Goal: Information Seeking & Learning: Learn about a topic

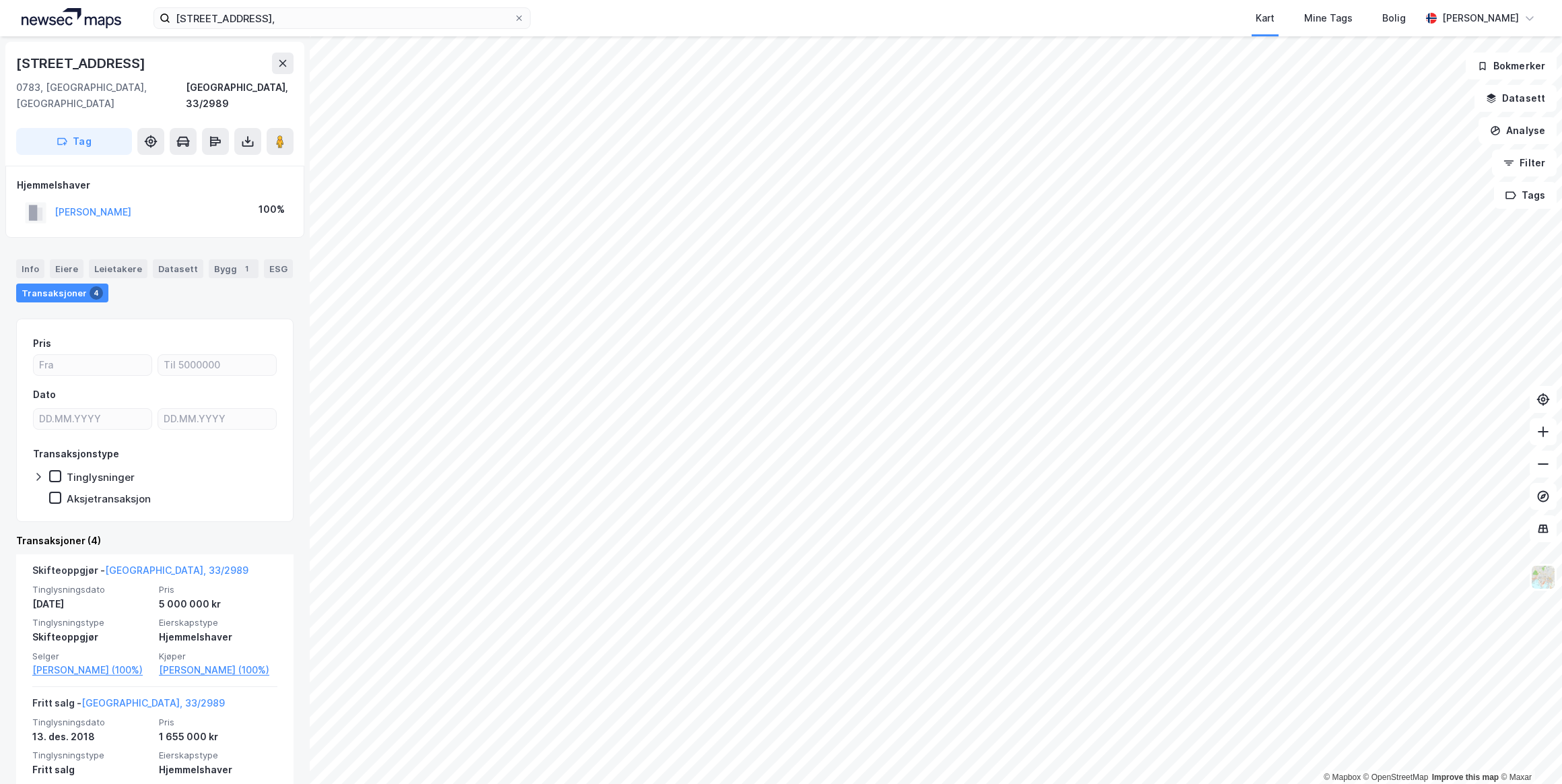
scroll to position [494, 0]
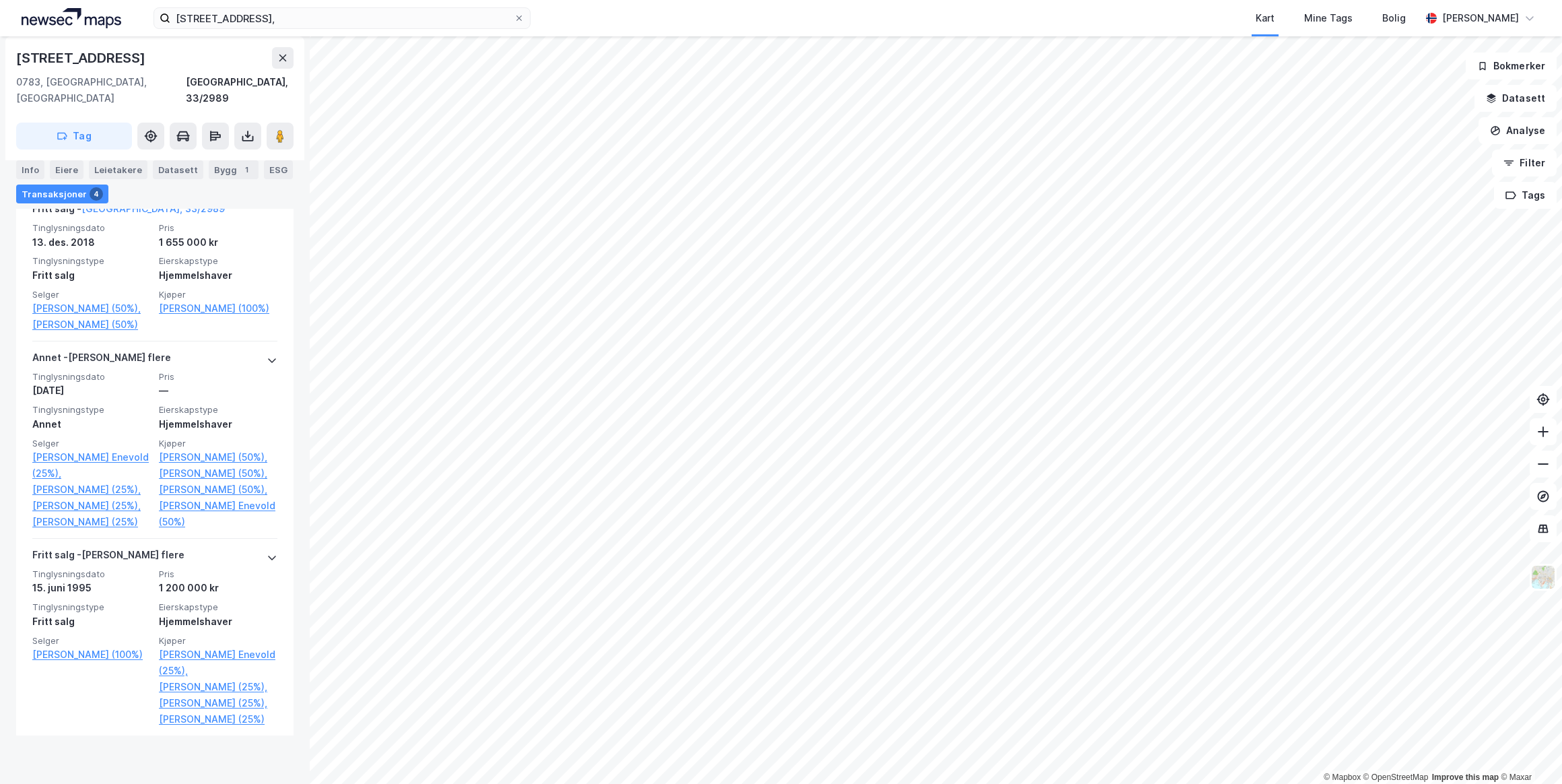
click at [277, 54] on icon at bounding box center [282, 58] width 11 height 11
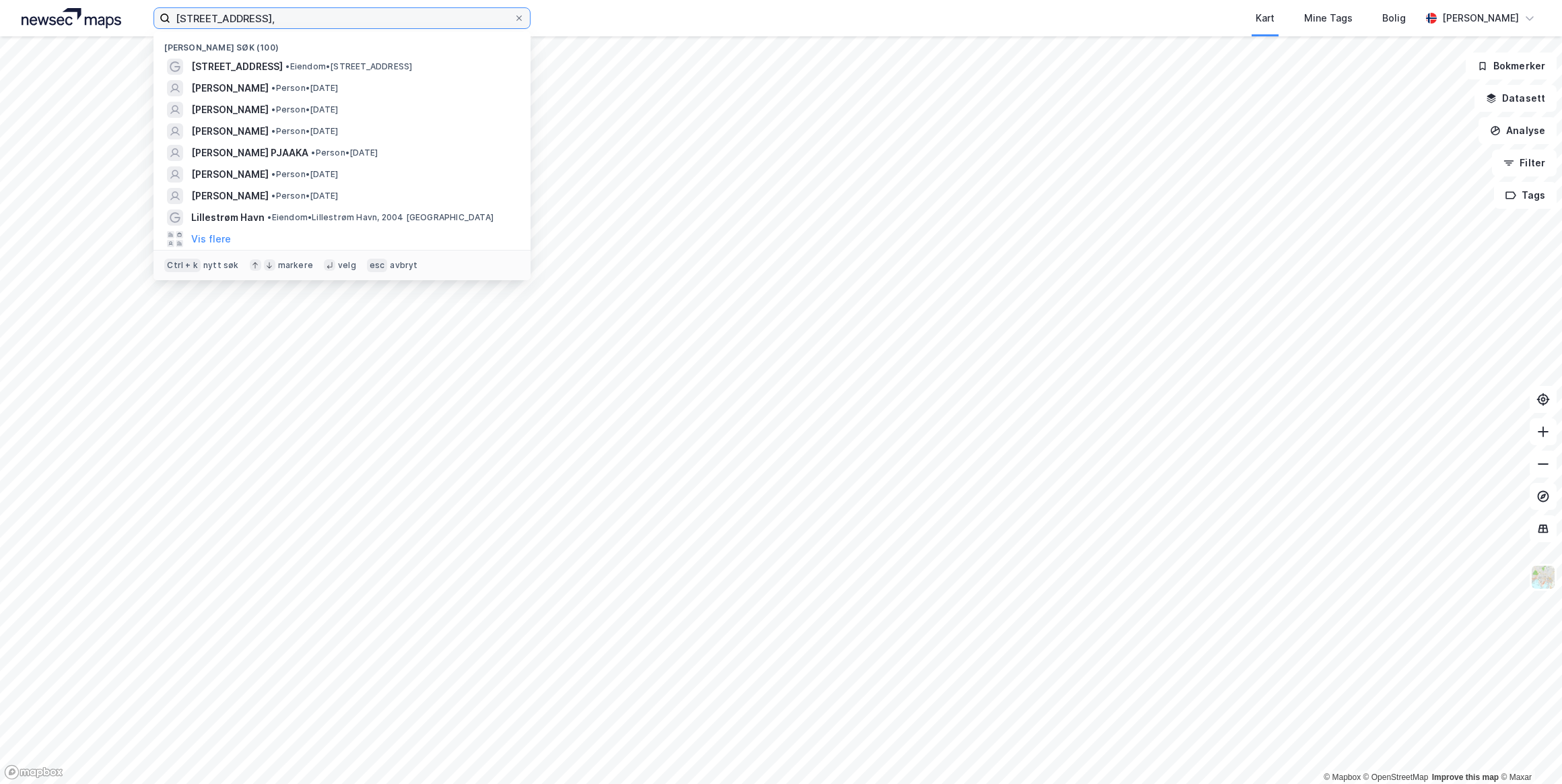
drag, startPoint x: 293, startPoint y: 13, endPoint x: 145, endPoint y: 21, distance: 148.2
click at [145, 21] on div "[STREET_ADDRESS][PERSON_NAME] • Eiendom • [STREET_ADDRESS] [PERSON_NAME] • Pers…" at bounding box center [781, 18] width 1562 height 36
paste input "[PERSON_NAME]"
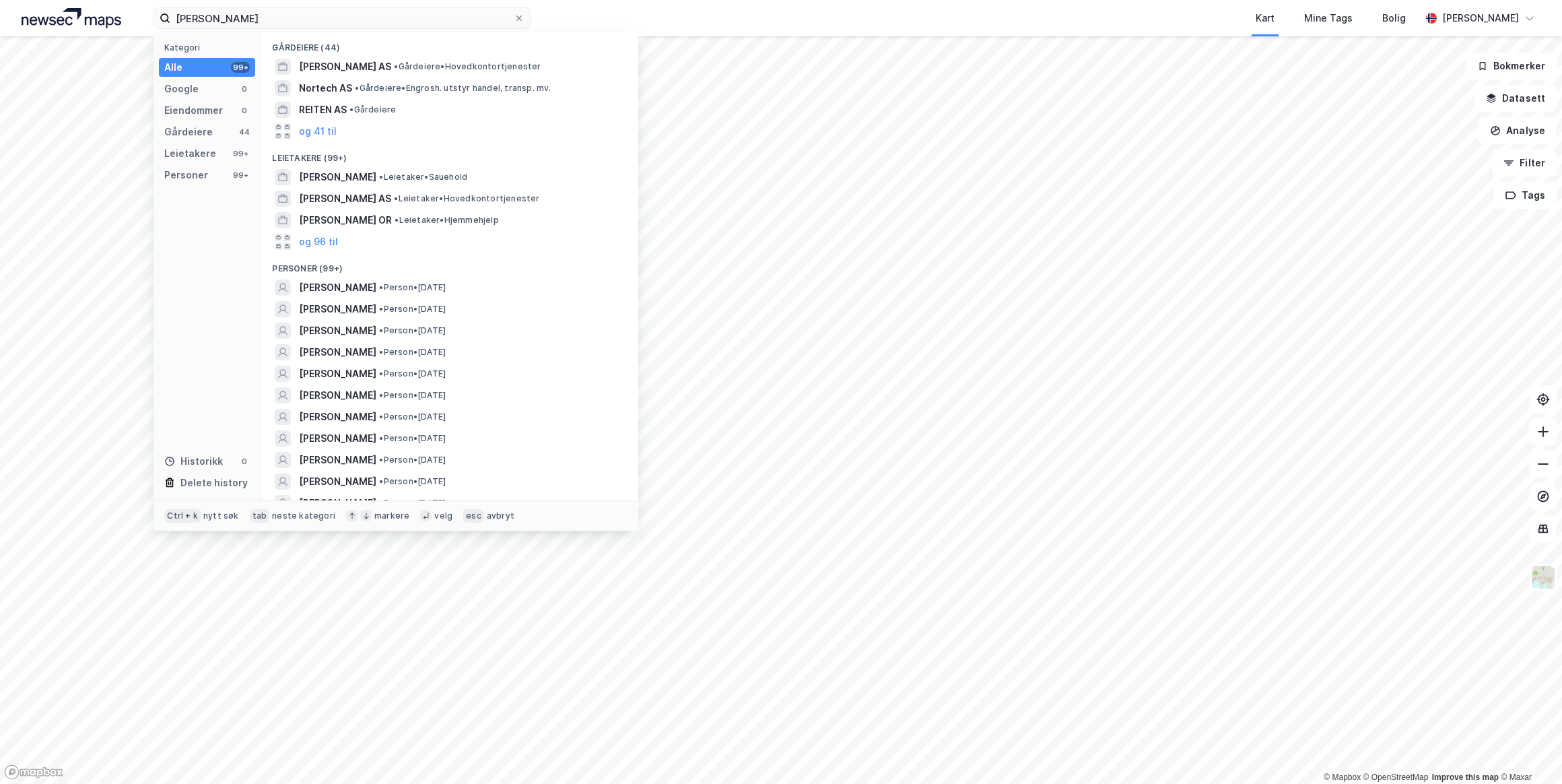
click at [364, 284] on span "[PERSON_NAME]" at bounding box center [337, 288] width 77 height 16
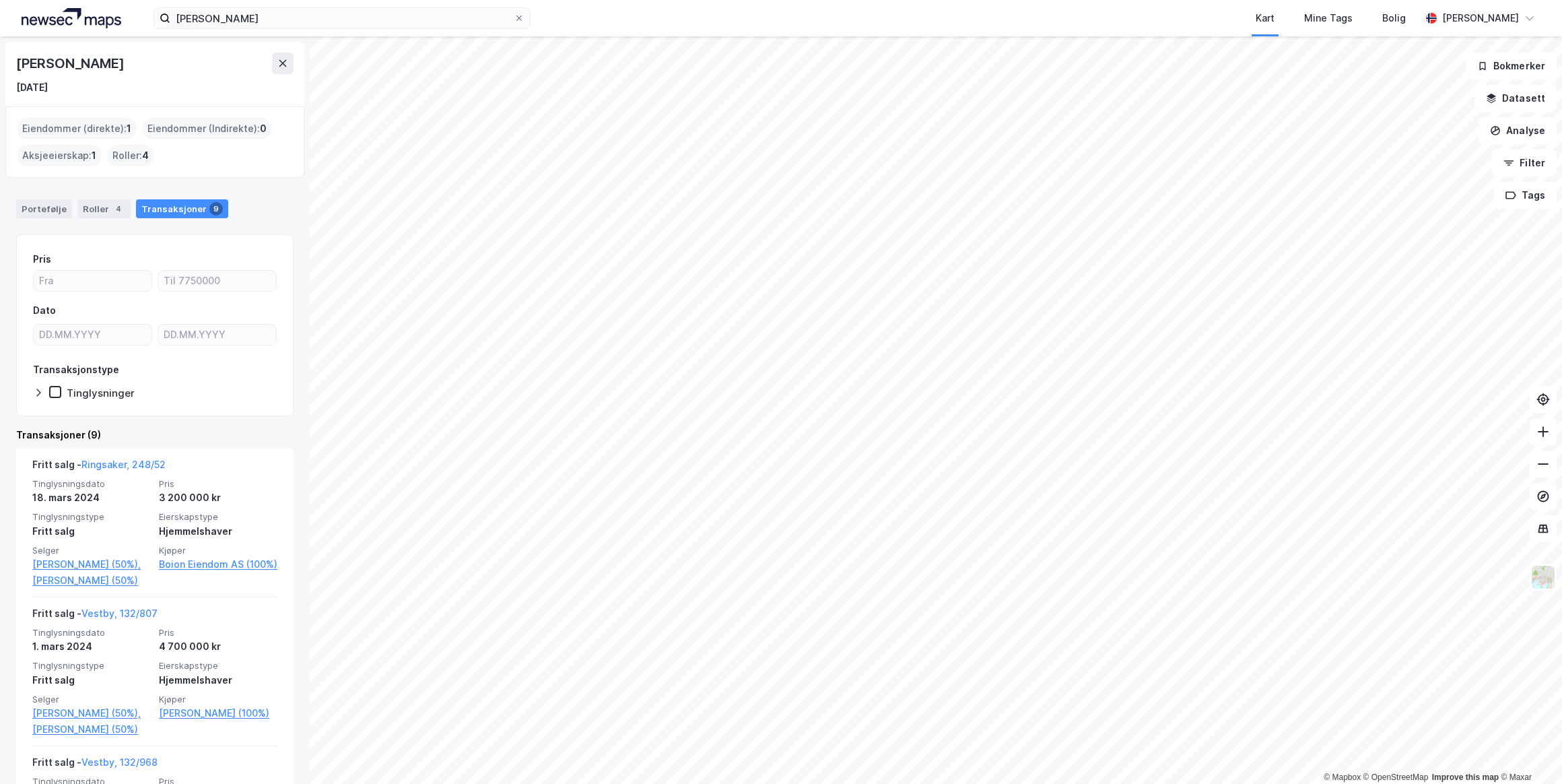
click at [285, 60] on icon at bounding box center [282, 63] width 11 height 11
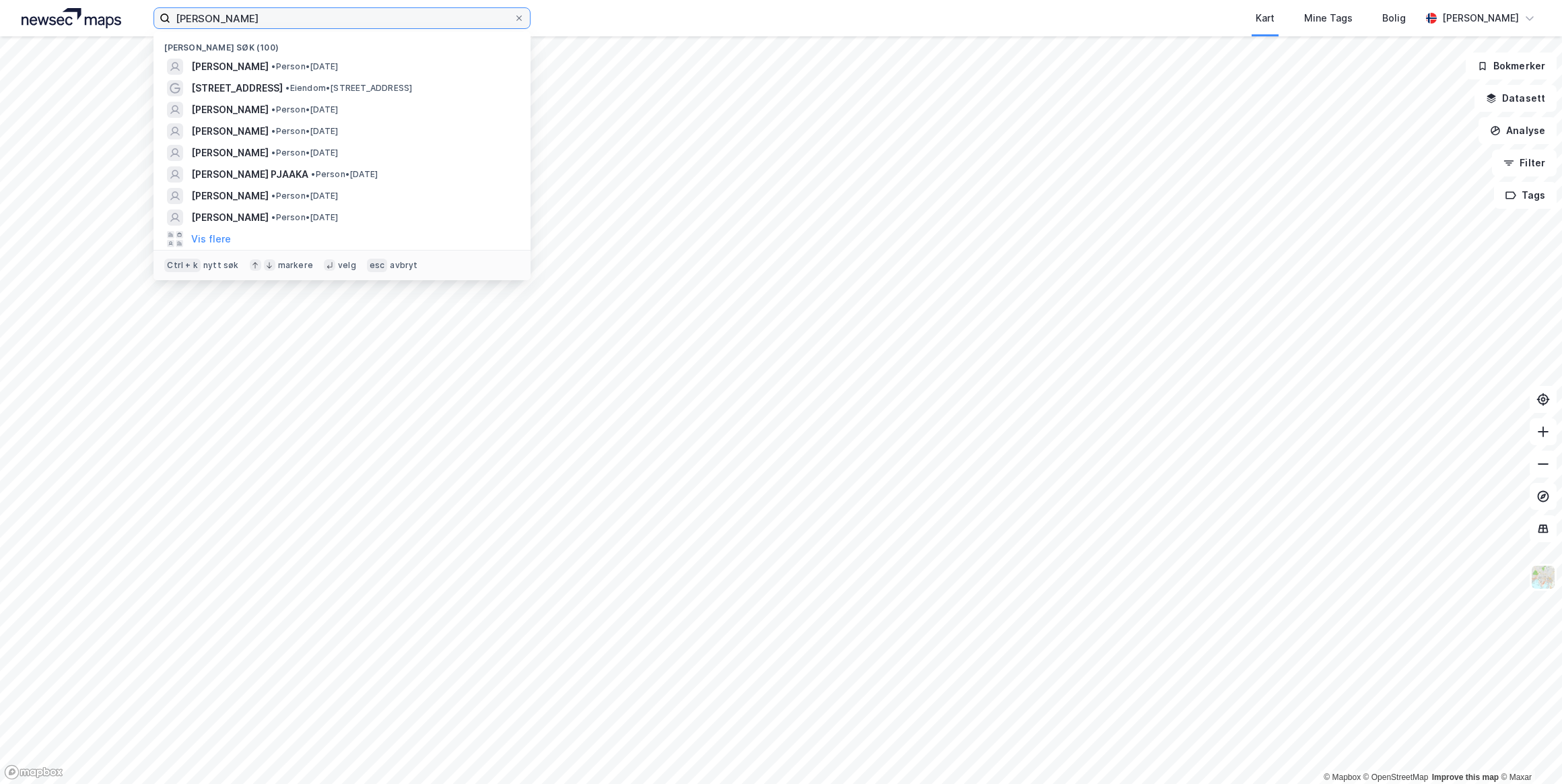
drag, startPoint x: 333, startPoint y: 19, endPoint x: 73, endPoint y: 14, distance: 260.0
click at [73, 14] on div "[PERSON_NAME] søk (100) [PERSON_NAME] • Person • [DATE] Dagaliveien 53 • Eiendo…" at bounding box center [781, 18] width 1562 height 36
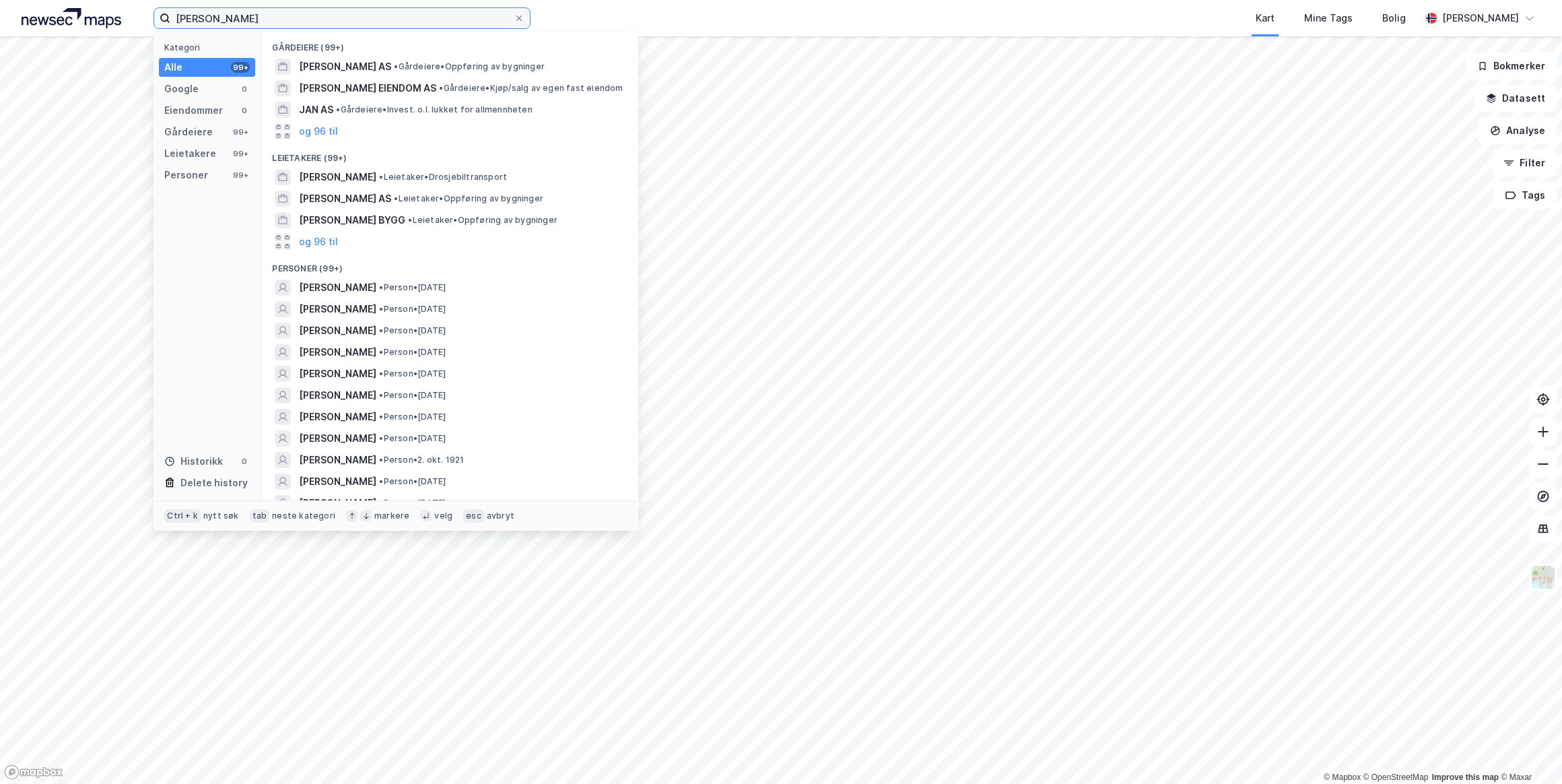
type input "[PERSON_NAME]"
click at [349, 285] on span "[PERSON_NAME]" at bounding box center [337, 288] width 77 height 16
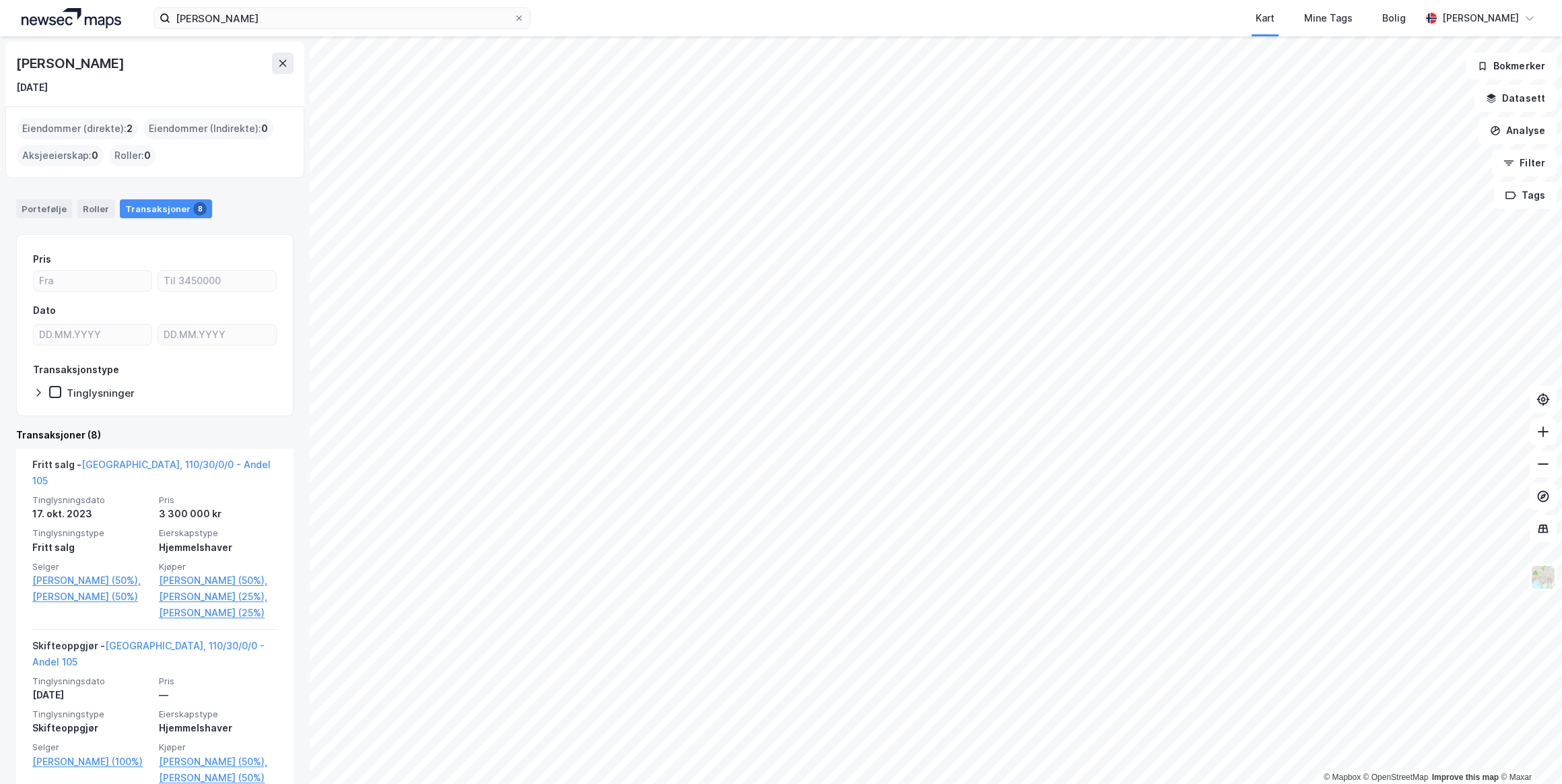
click at [517, 17] on icon at bounding box center [519, 18] width 8 height 8
click at [513, 17] on input "[PERSON_NAME]" at bounding box center [342, 18] width 343 height 20
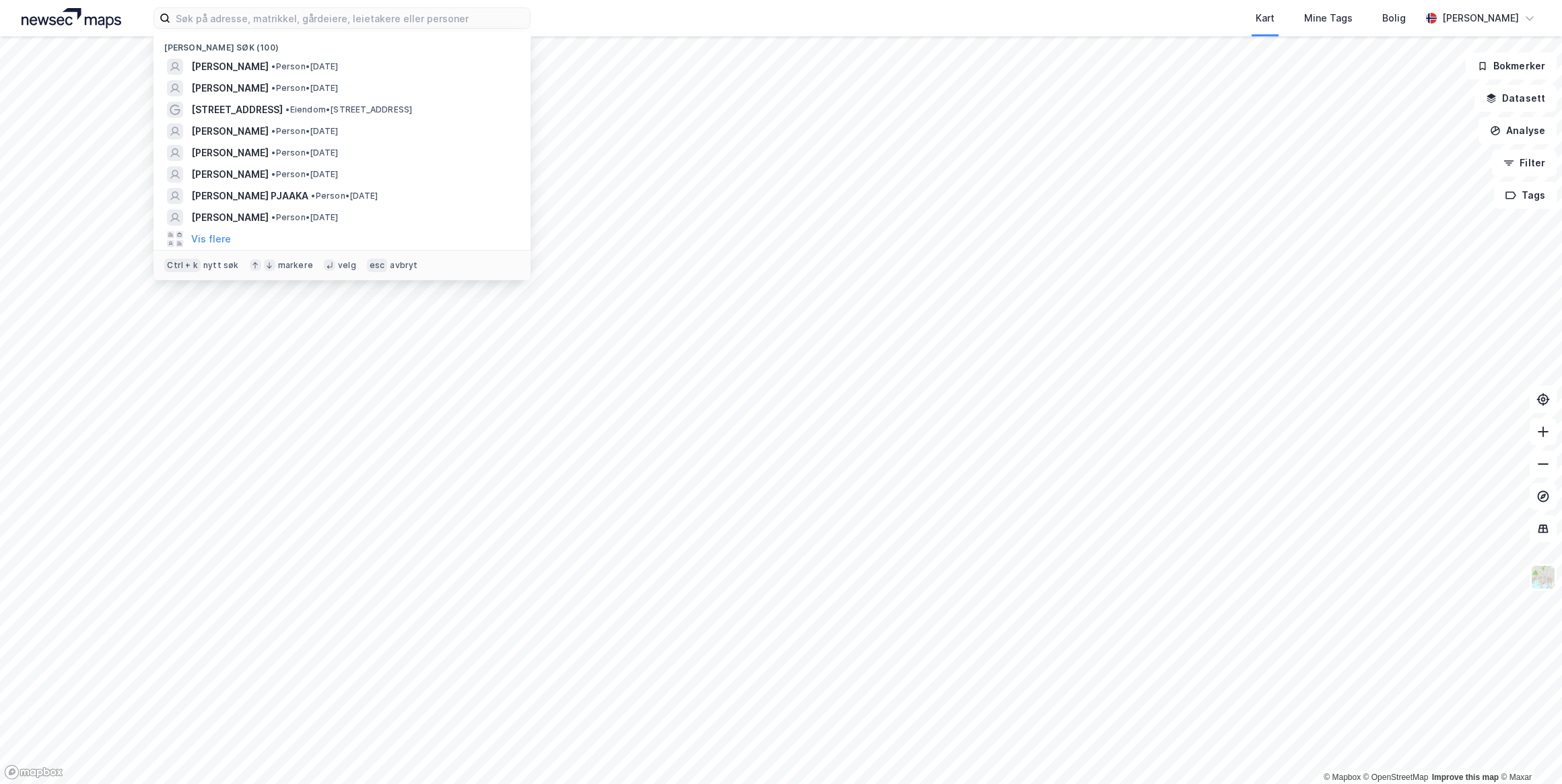
click at [236, 104] on span "[STREET_ADDRESS]" at bounding box center [236, 110] width 91 height 16
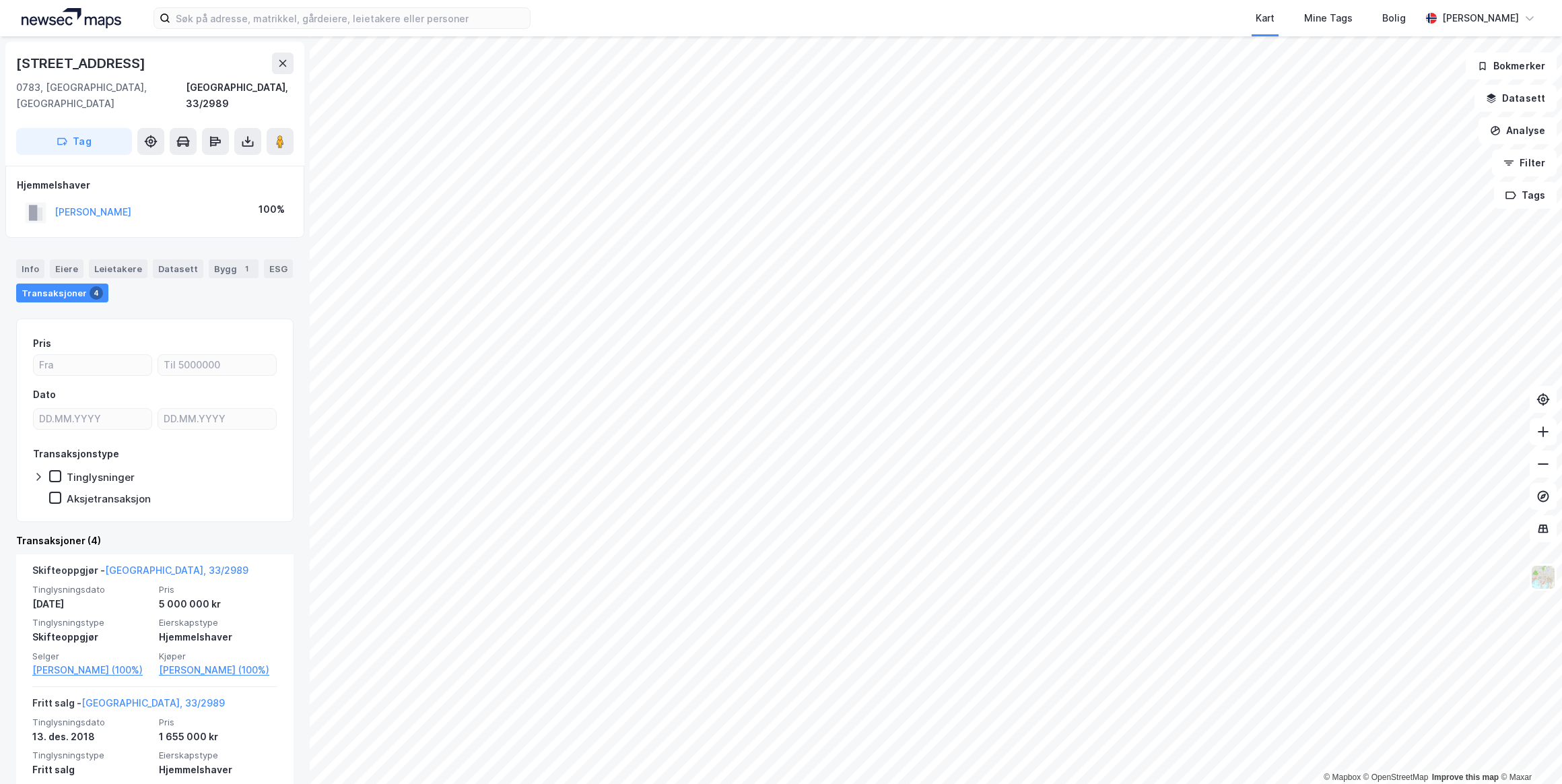
click at [0, 0] on button "[PERSON_NAME]" at bounding box center [0, 0] width 0 height 0
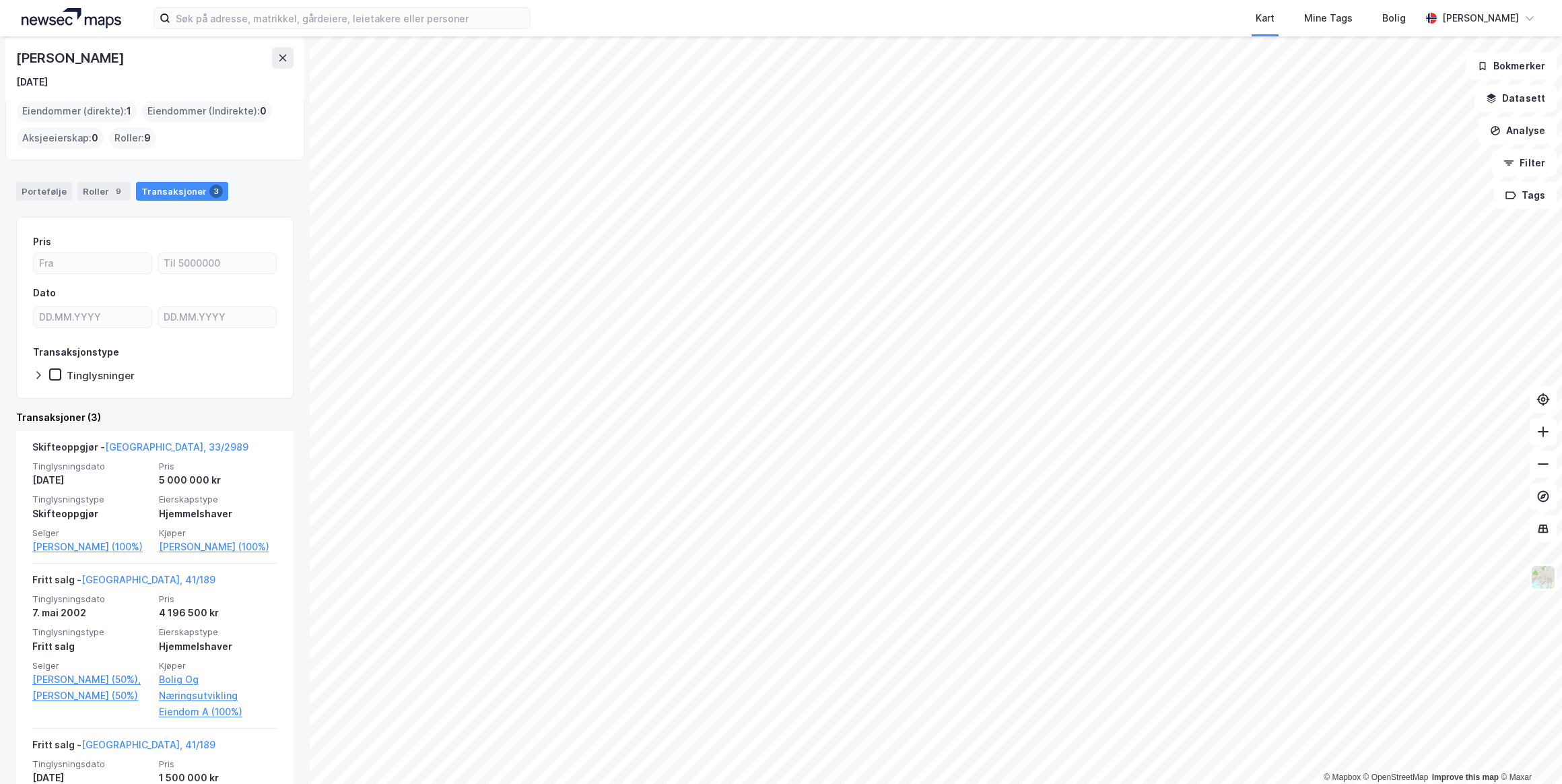
scroll to position [122, 0]
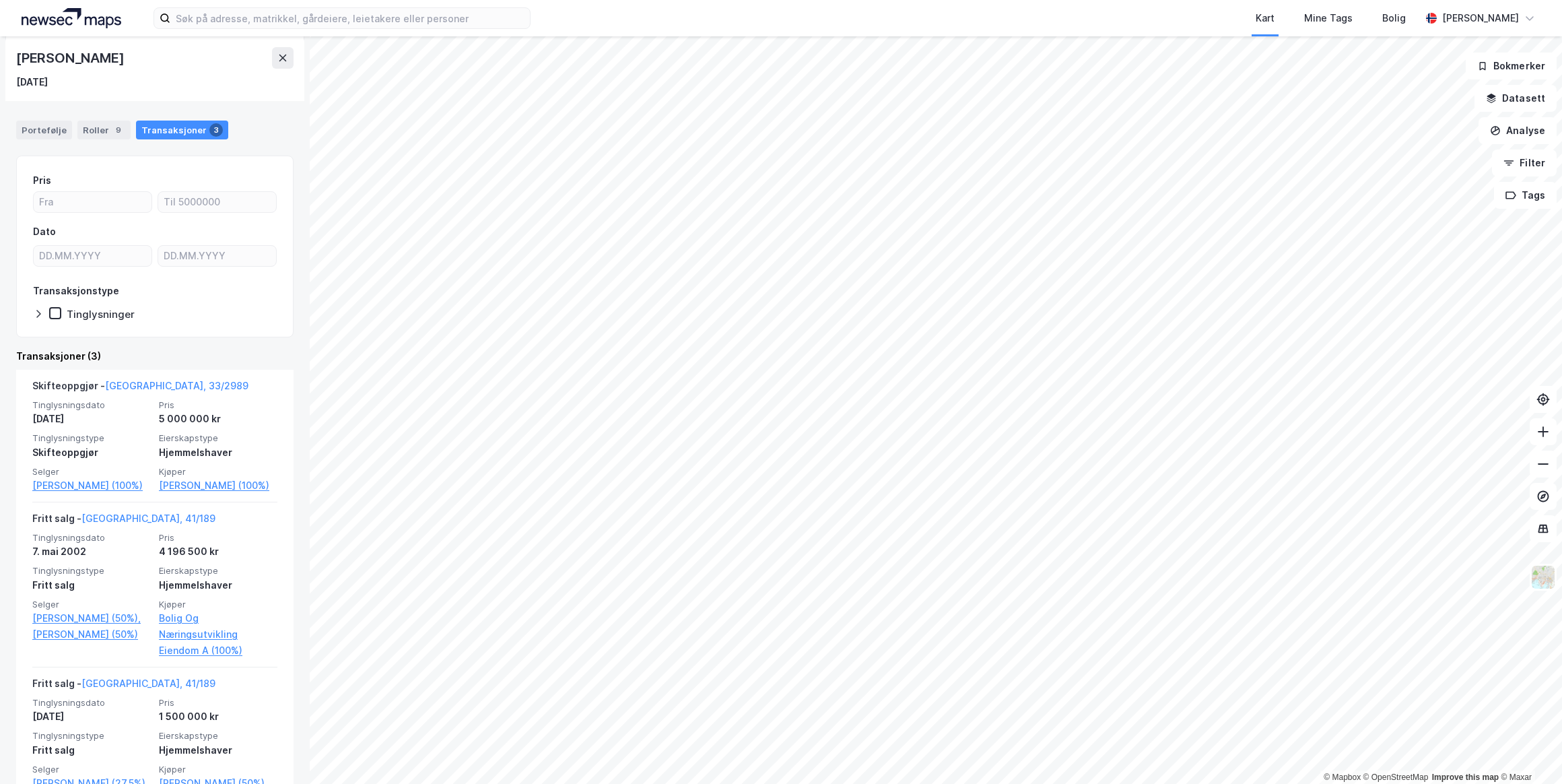
click at [103, 485] on link "[PERSON_NAME] (100%)" at bounding box center [92, 485] width 119 height 16
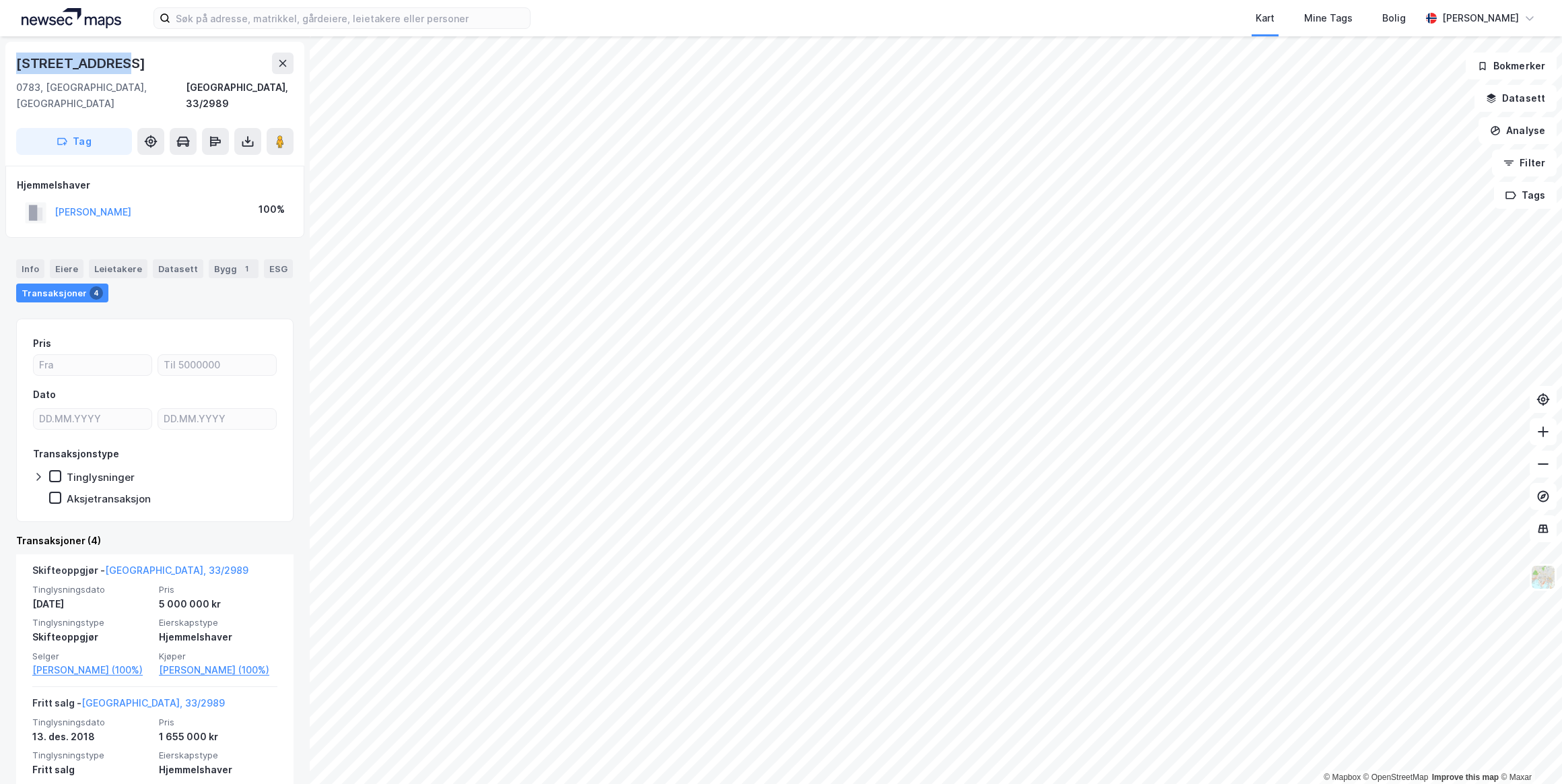
drag, startPoint x: 112, startPoint y: 64, endPoint x: 19, endPoint y: 58, distance: 93.2
click at [19, 58] on div "[STREET_ADDRESS]" at bounding box center [81, 63] width 132 height 21
copy div "[STREET_ADDRESS]"
click at [189, 77] on div "[STREET_ADDRESS], 33/2989" at bounding box center [154, 81] width 277 height 59
click at [240, 262] on div "1" at bounding box center [246, 268] width 13 height 13
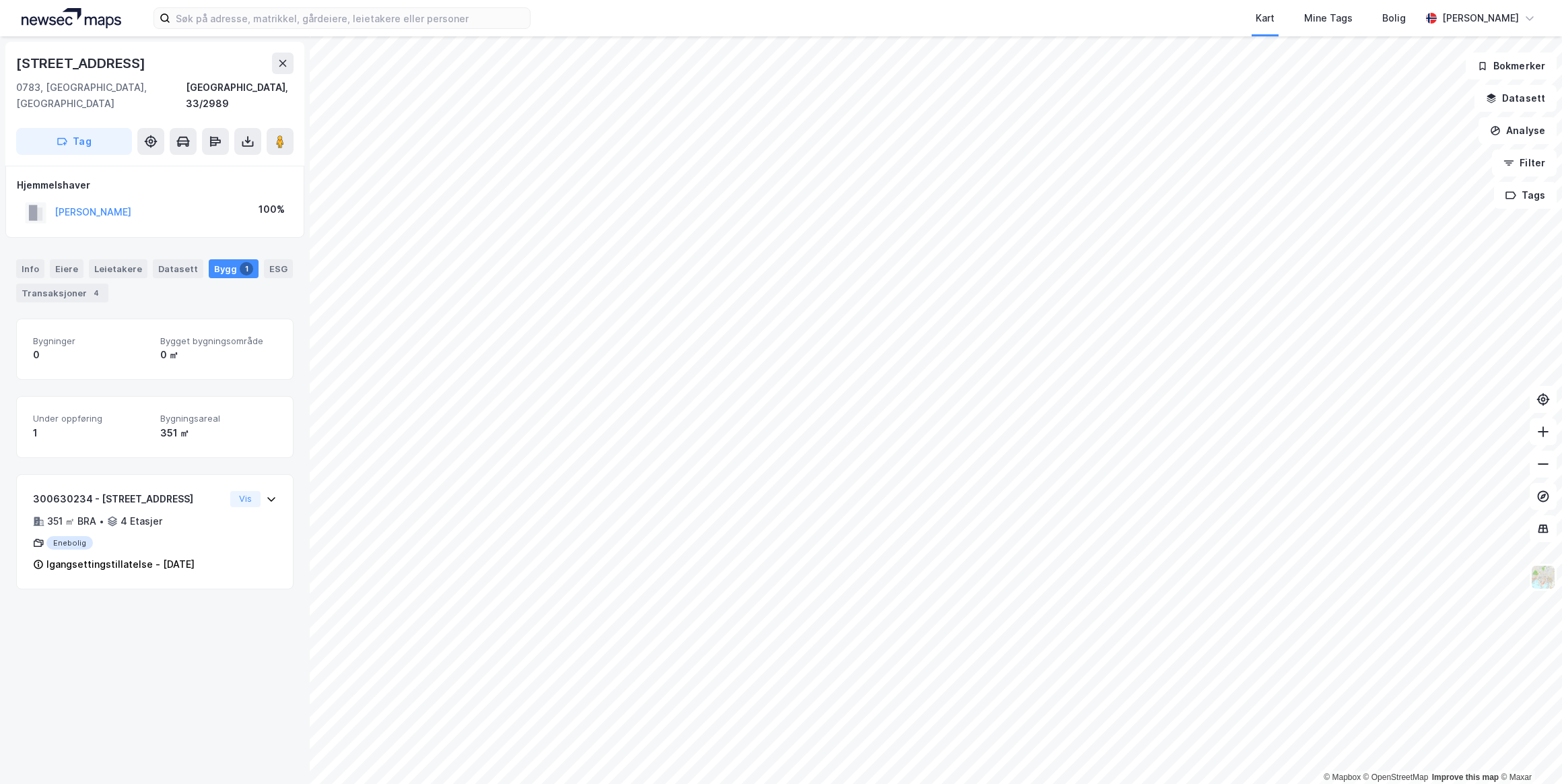
click at [176, 259] on div "Datasett" at bounding box center [178, 268] width 50 height 19
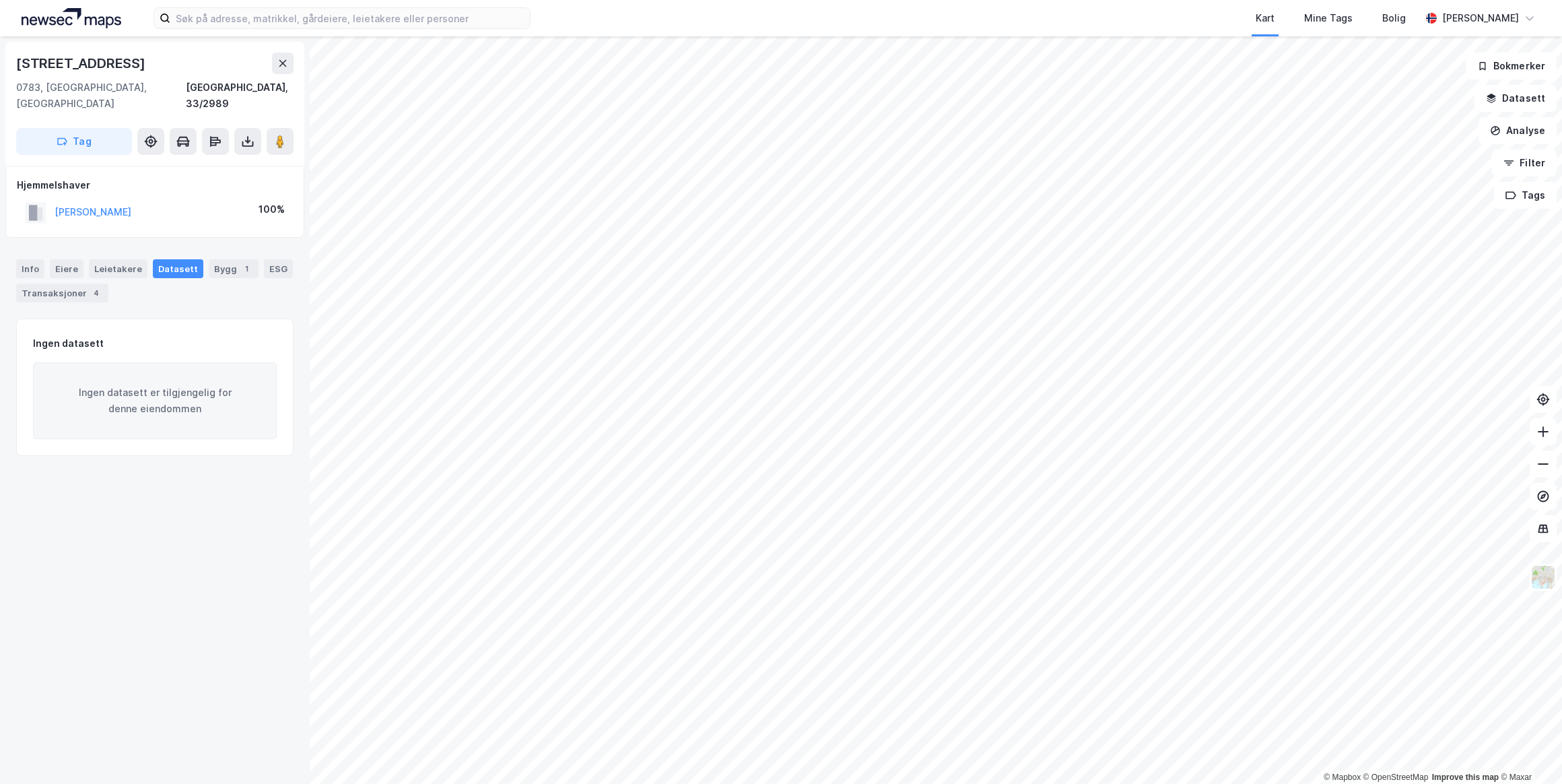
click at [127, 259] on div "Leietakere" at bounding box center [118, 268] width 58 height 19
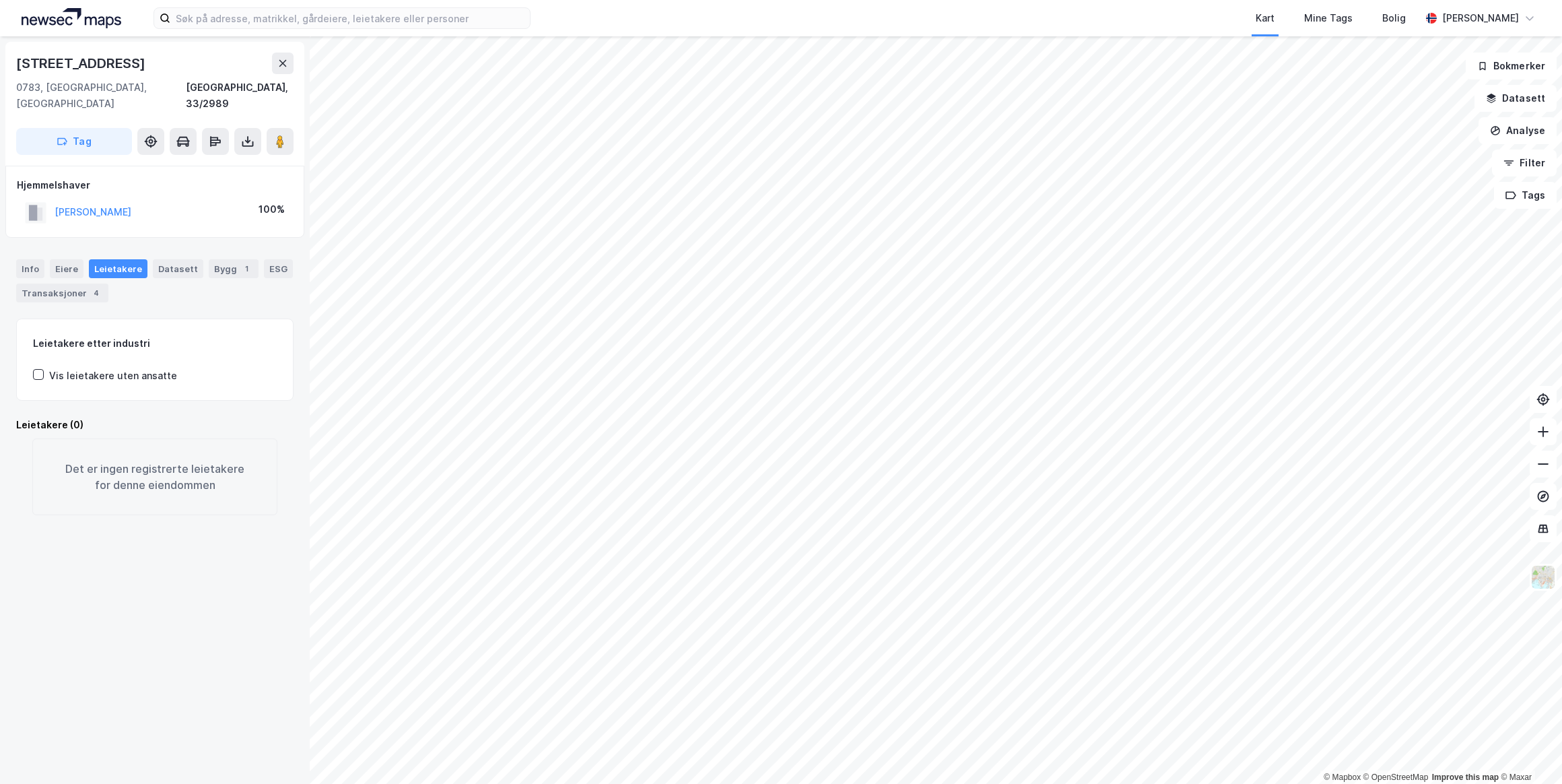
click at [69, 259] on div "Eiere" at bounding box center [66, 268] width 34 height 19
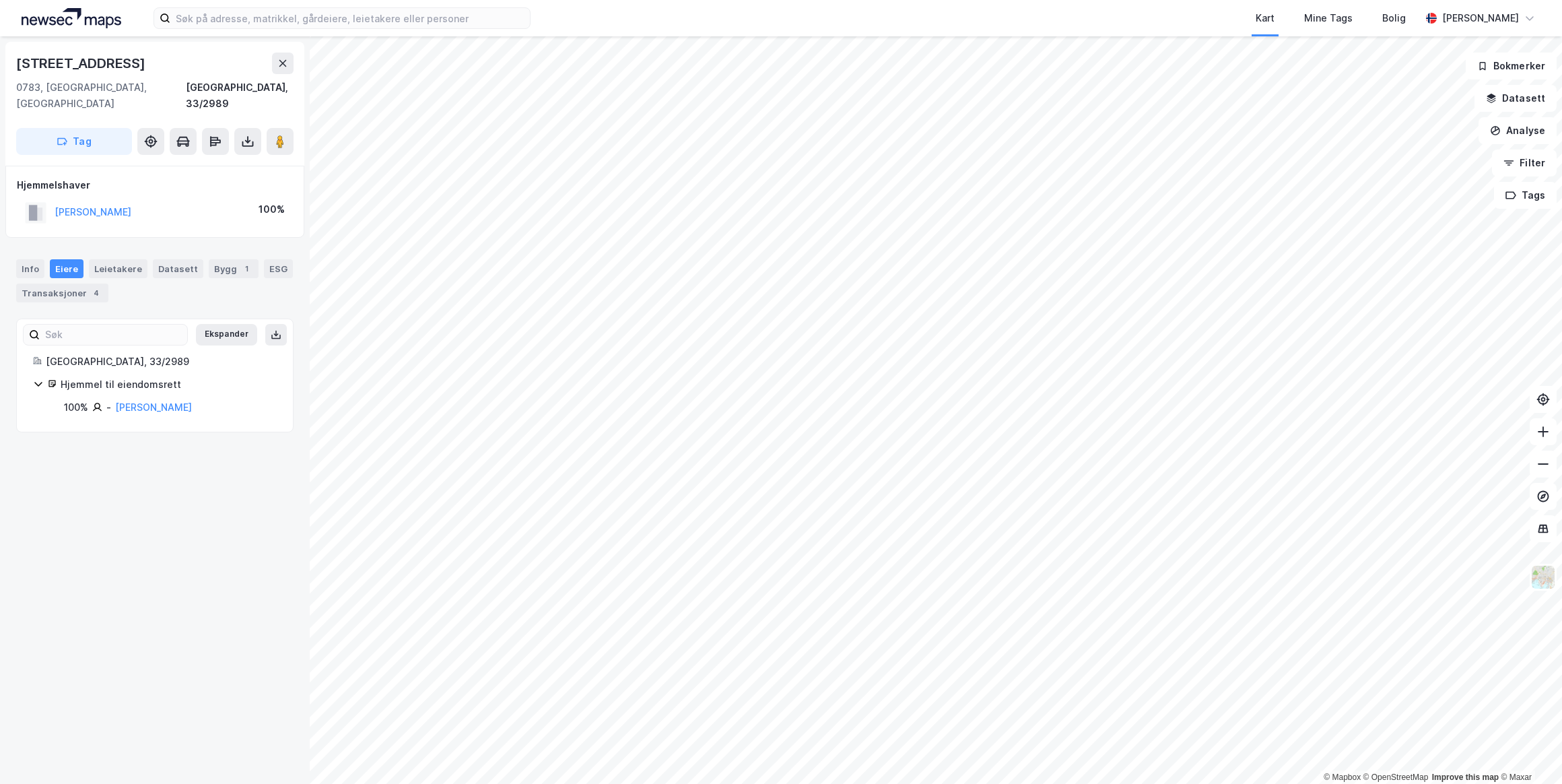
click at [13, 255] on div "Info [PERSON_NAME] Datasett Bygg 1 ESG Transaksjoner 4" at bounding box center [155, 275] width 310 height 65
click at [23, 259] on div "Info" at bounding box center [30, 268] width 28 height 19
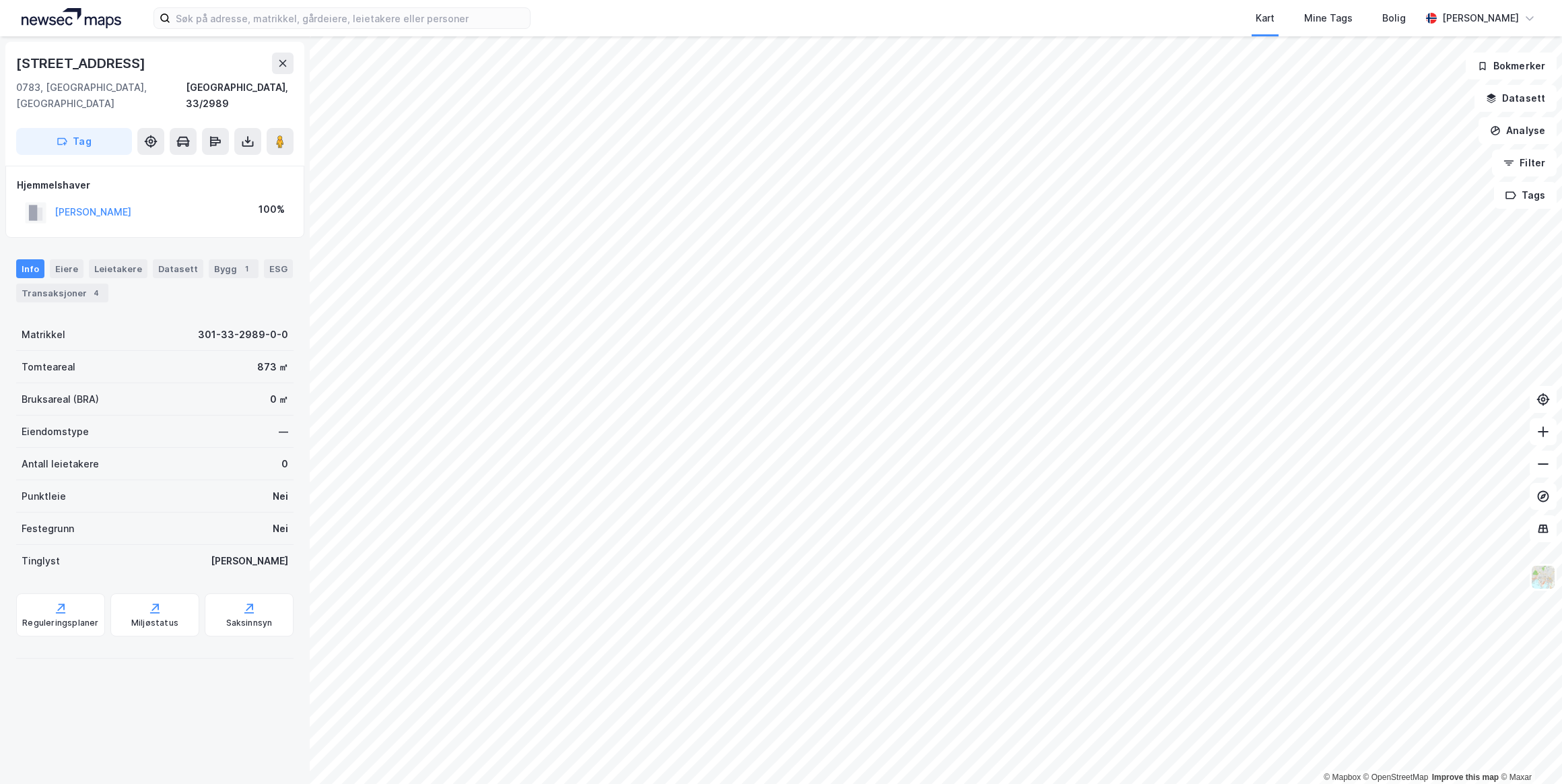
click at [246, 612] on div "Saksinnsyn" at bounding box center [249, 614] width 88 height 43
